Goal: Find specific page/section: Find specific page/section

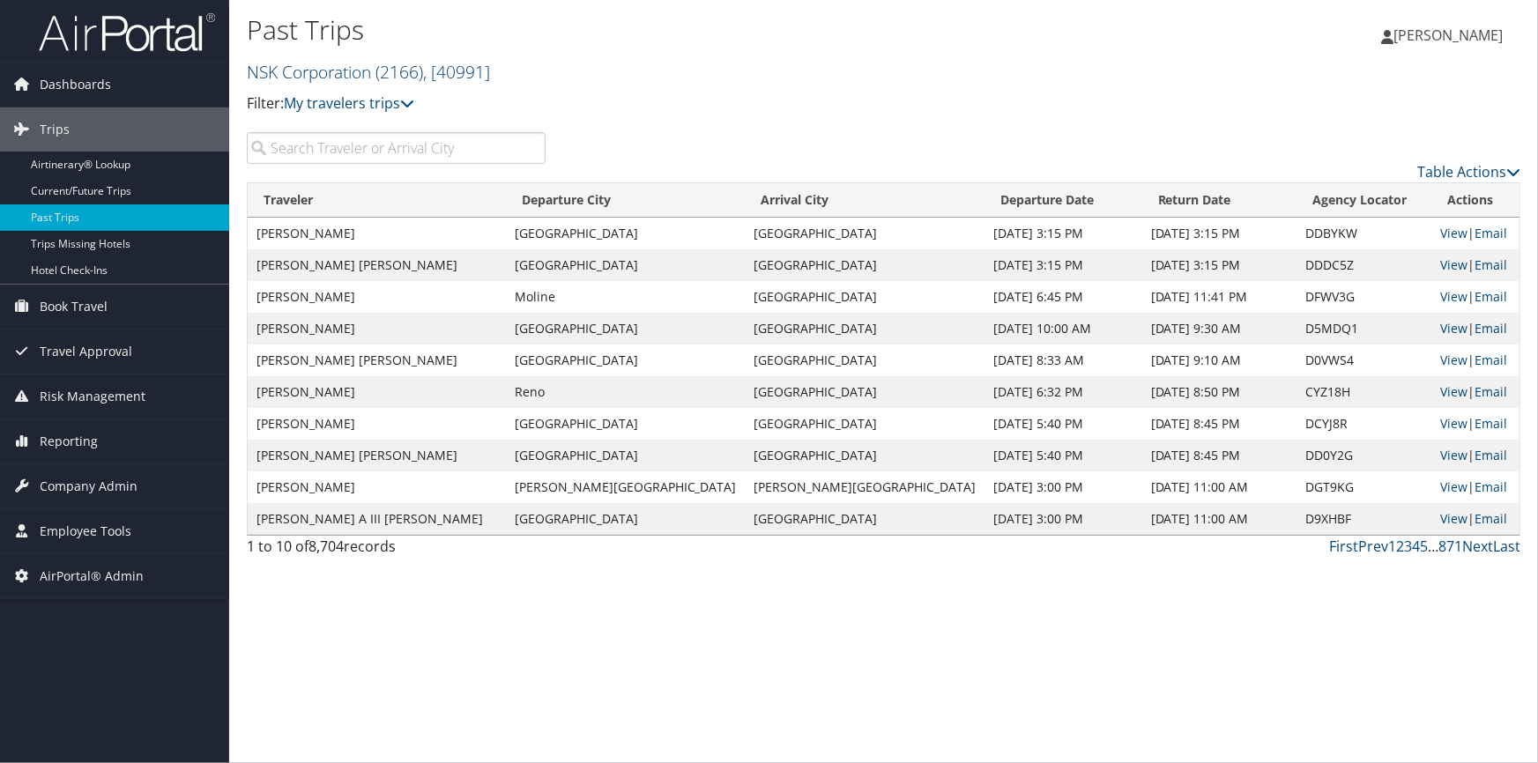
click at [306, 70] on link "NSK Corporation ( 2166 ) , [ 40991 ]" at bounding box center [368, 72] width 243 height 24
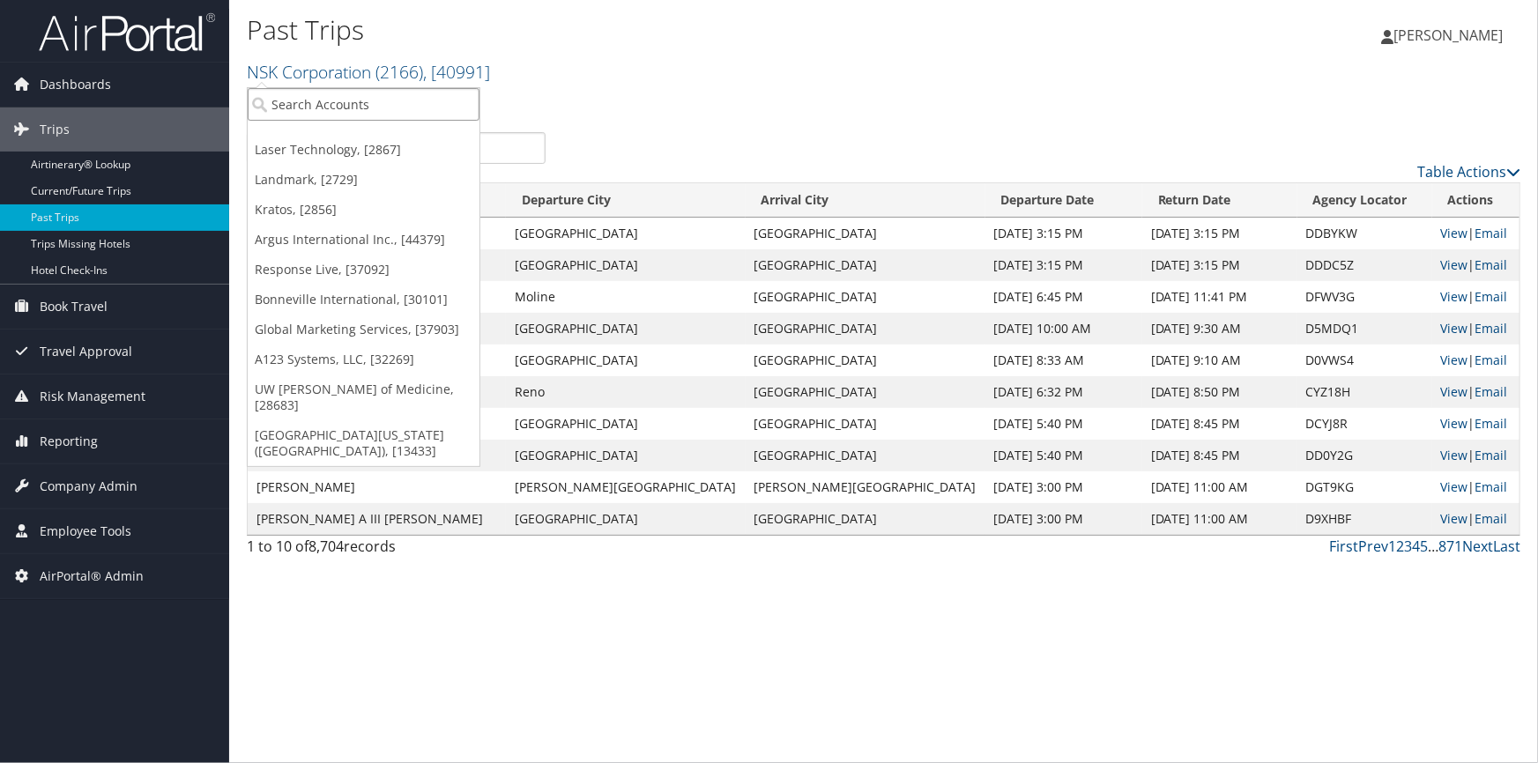
click at [280, 115] on input "search" at bounding box center [364, 104] width 232 height 33
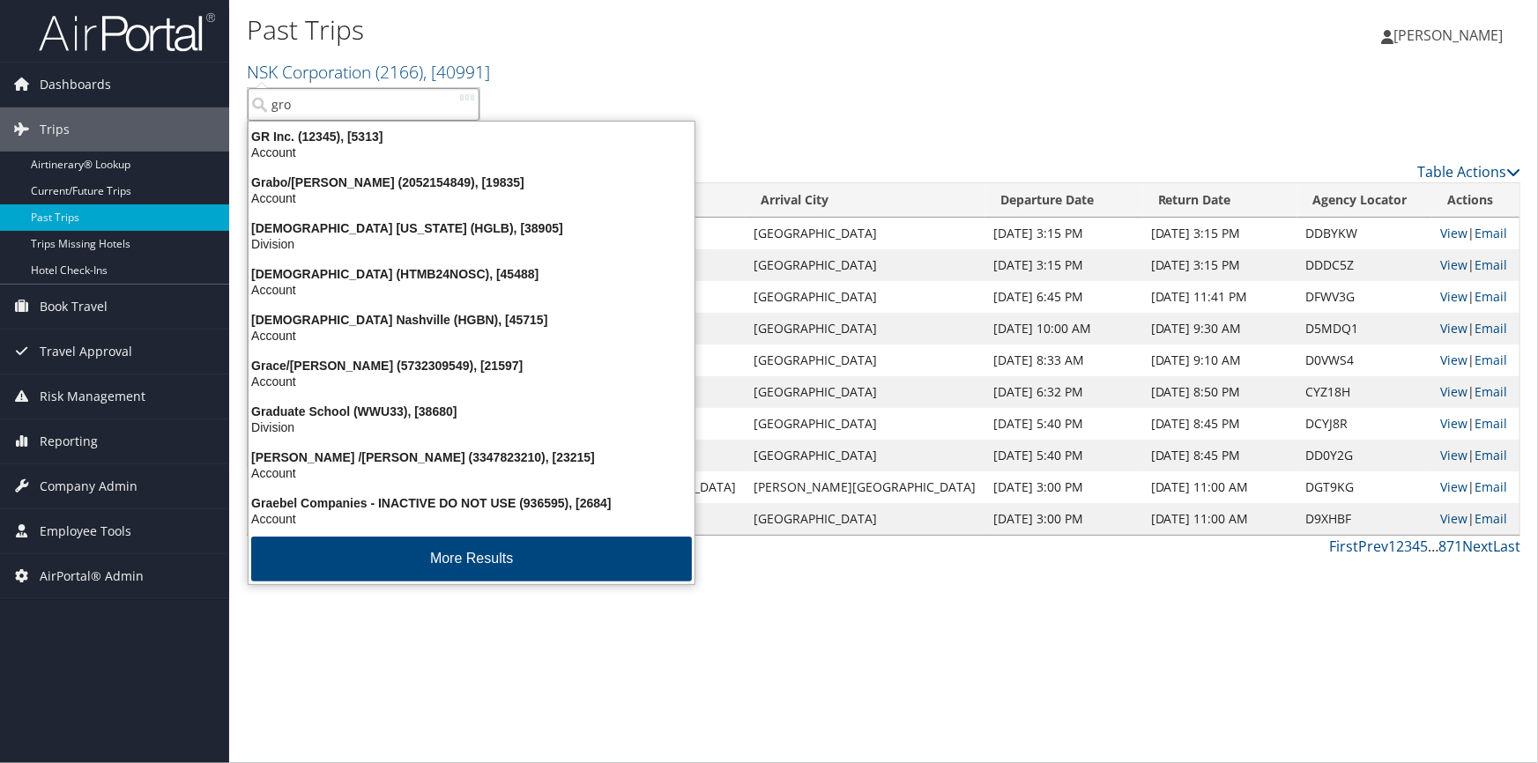
type input "grom"
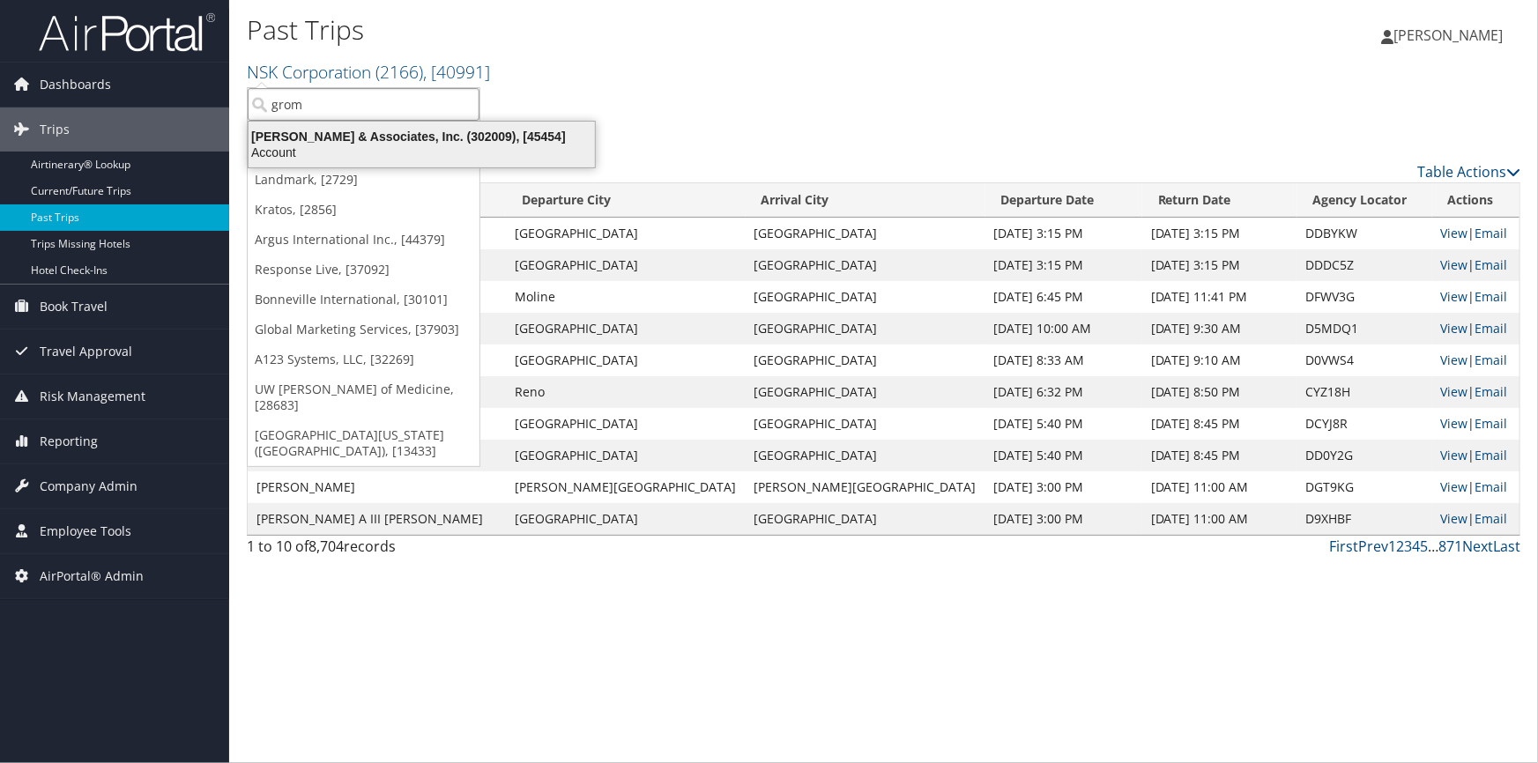
click at [312, 139] on div "[PERSON_NAME] & Associates, Inc. (302009), [45454]" at bounding box center [421, 137] width 367 height 16
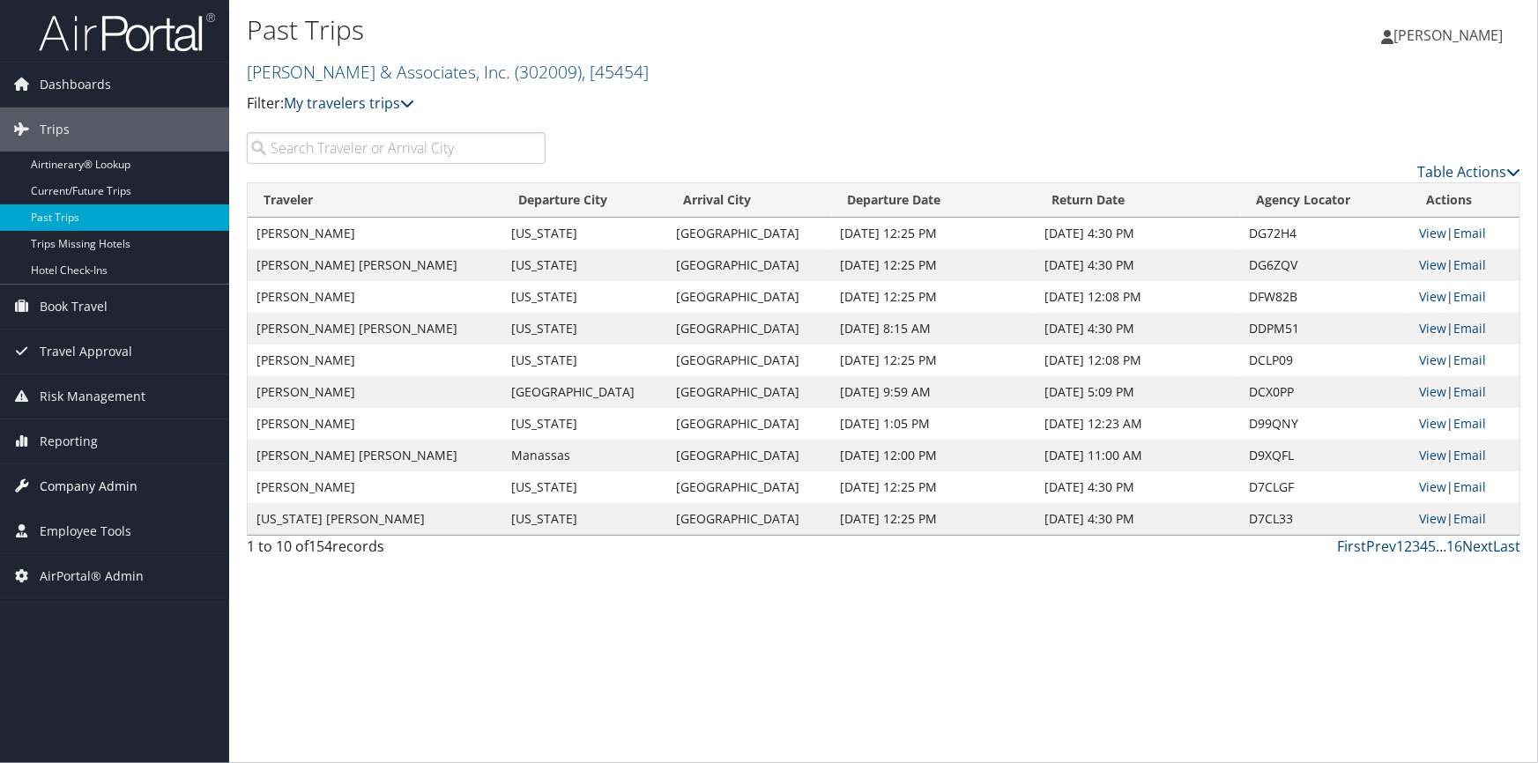
click at [98, 485] on span "Company Admin" at bounding box center [89, 486] width 98 height 44
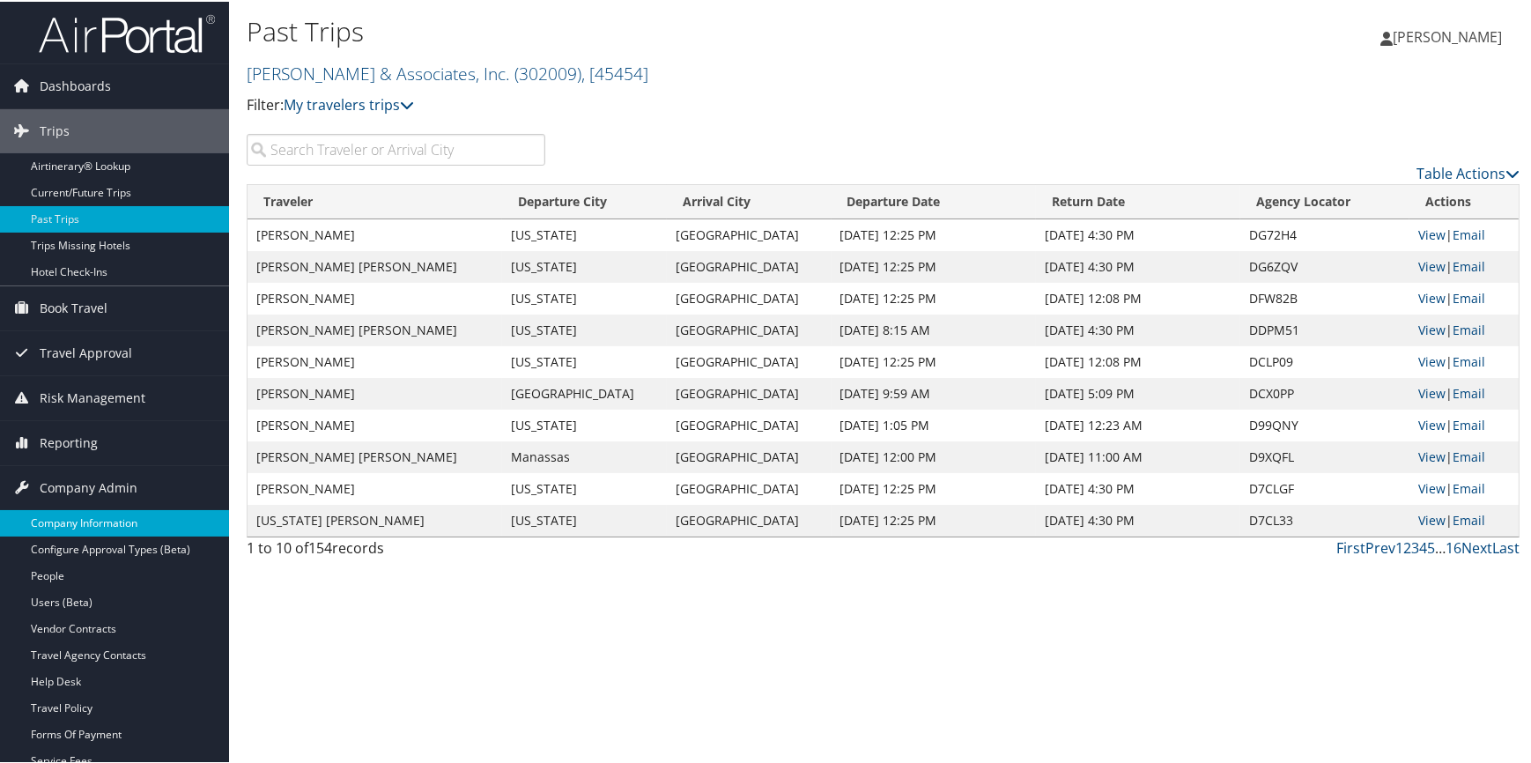
click at [85, 523] on link "Company Information" at bounding box center [114, 521] width 229 height 26
